Goal: Information Seeking & Learning: Learn about a topic

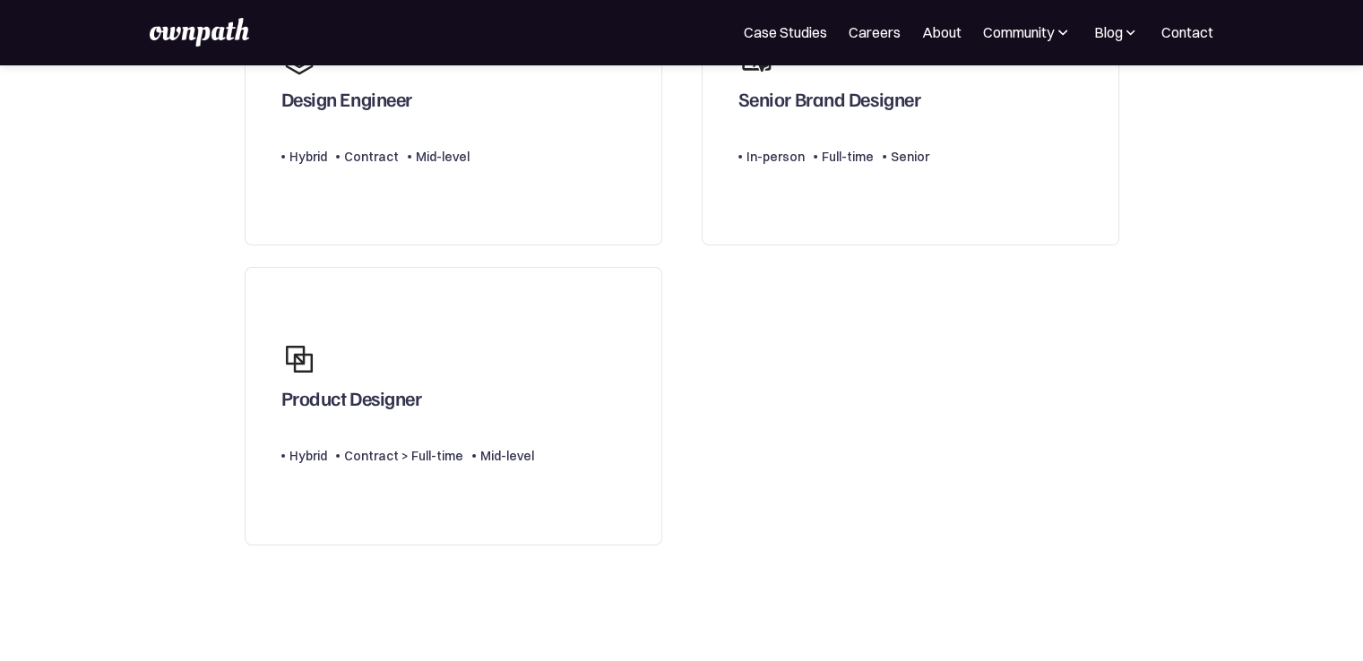
scroll to position [247, 0]
click at [516, 401] on div "Product Designer" at bounding box center [407, 378] width 253 height 86
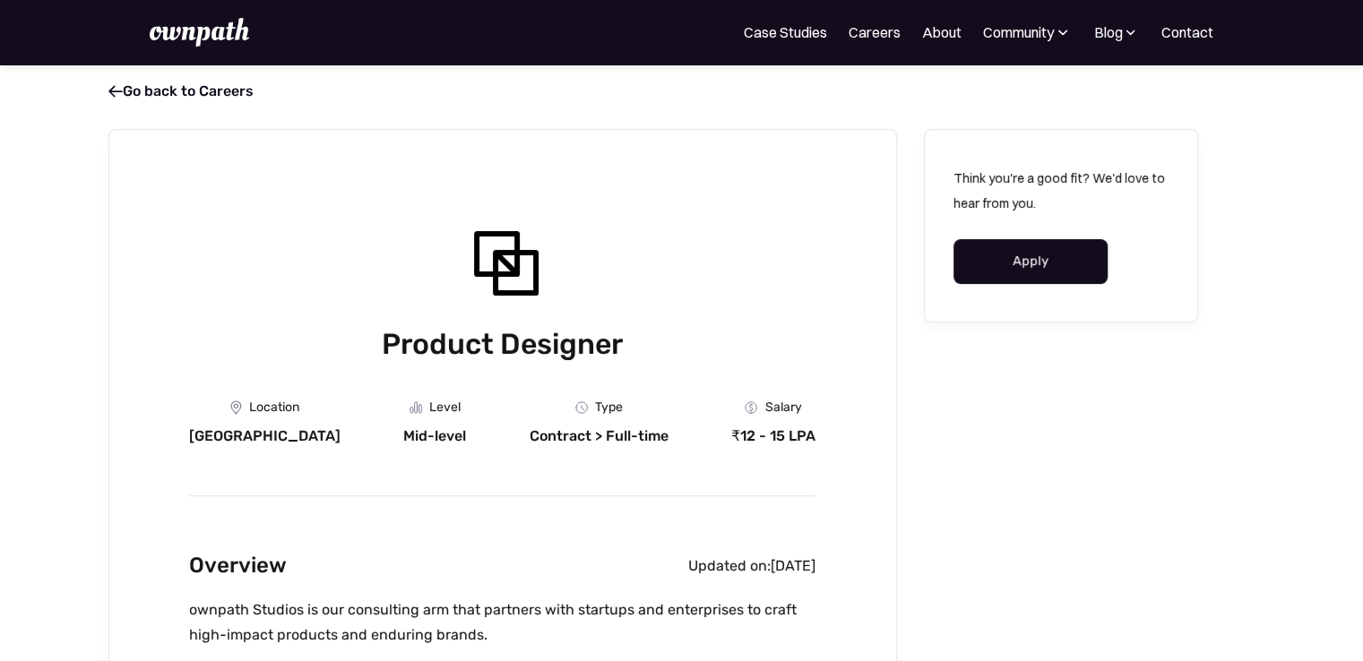
drag, startPoint x: 97, startPoint y: 115, endPoint x: 592, endPoint y: 122, distance: 495.6
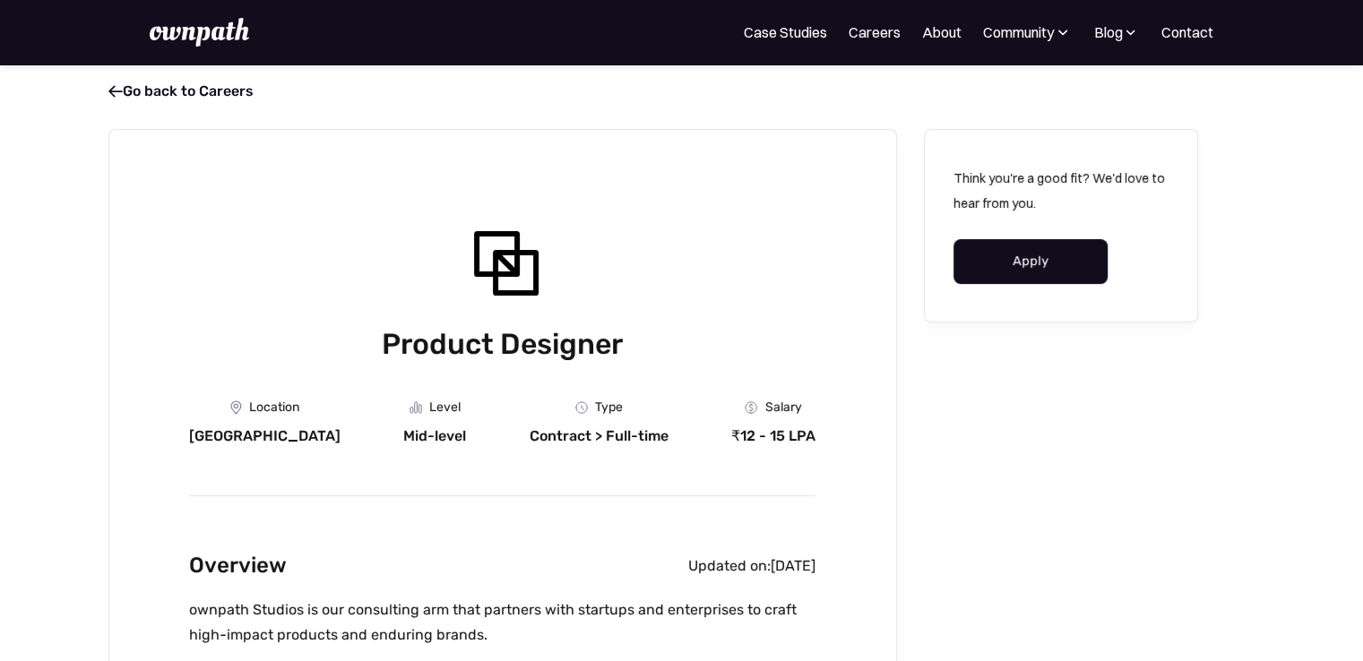
drag, startPoint x: 70, startPoint y: 125, endPoint x: 144, endPoint y: 173, distance: 88.7
drag, startPoint x: 563, startPoint y: 227, endPoint x: 458, endPoint y: 295, distance: 125.0
click at [458, 295] on div "Product Designer" at bounding box center [502, 291] width 626 height 148
drag, startPoint x: 551, startPoint y: 220, endPoint x: 416, endPoint y: 194, distance: 138.0
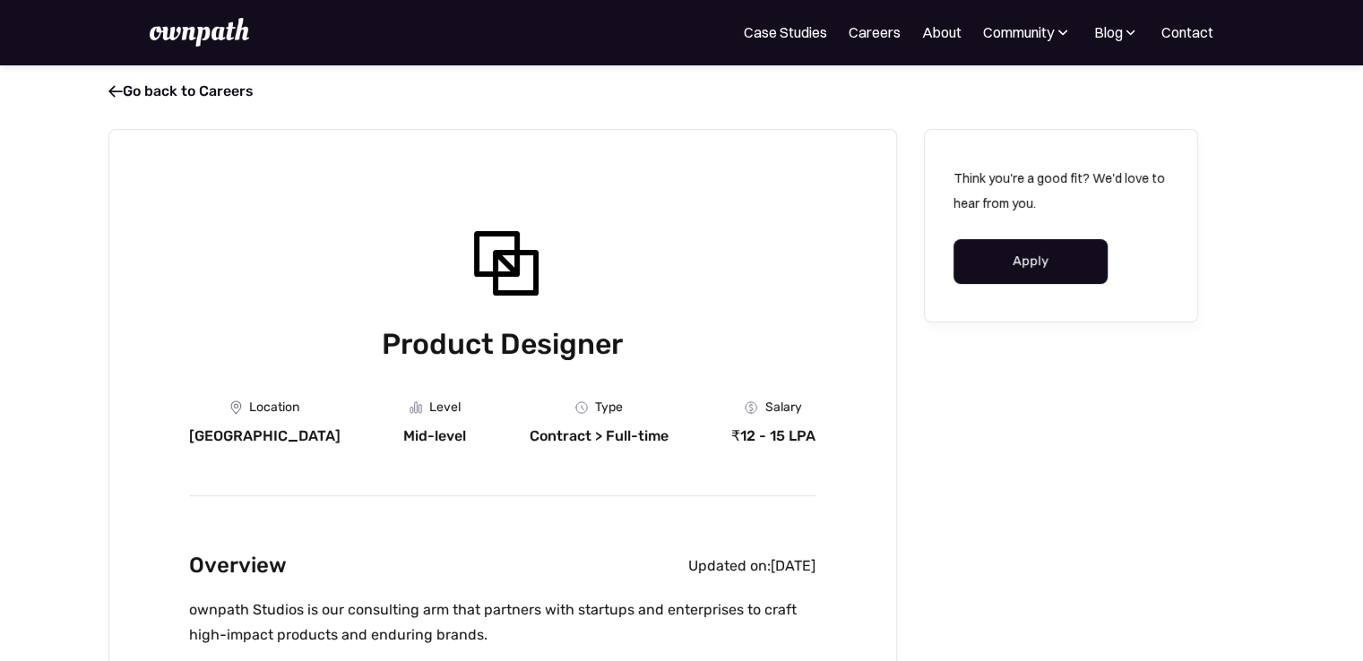
drag, startPoint x: 462, startPoint y: 220, endPoint x: 565, endPoint y: 308, distance: 135.3
click at [565, 308] on div "Product Designer" at bounding box center [502, 291] width 626 height 148
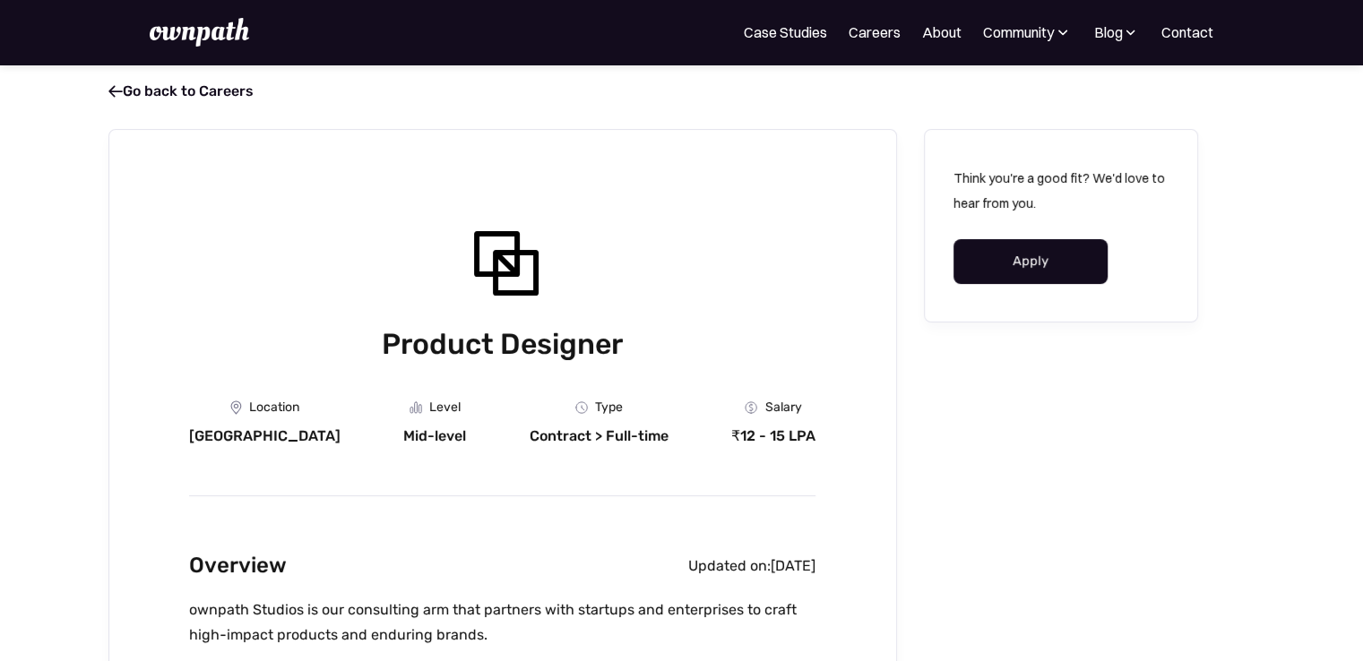
click at [563, 308] on div "Product Designer" at bounding box center [502, 291] width 626 height 148
drag, startPoint x: 440, startPoint y: 209, endPoint x: 554, endPoint y: 350, distance: 181.7
click at [554, 350] on h1 "Product Designer" at bounding box center [502, 343] width 626 height 41
